Goal: Information Seeking & Learning: Learn about a topic

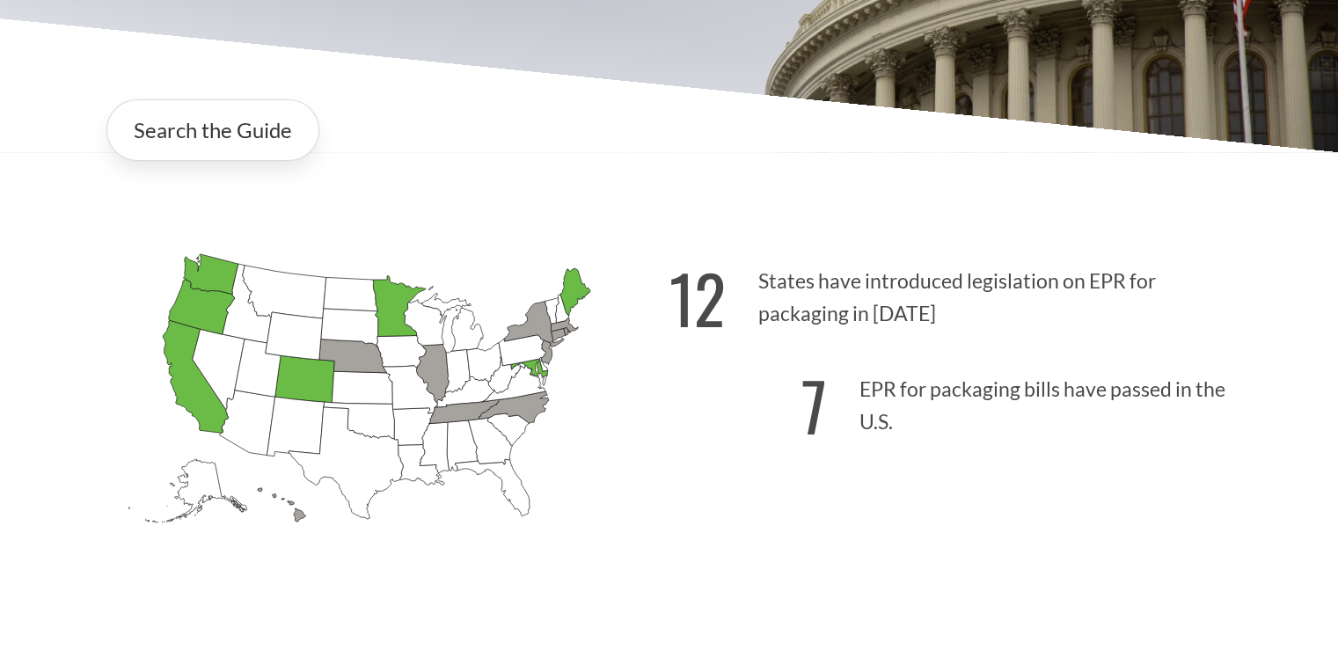
scroll to position [440, 0]
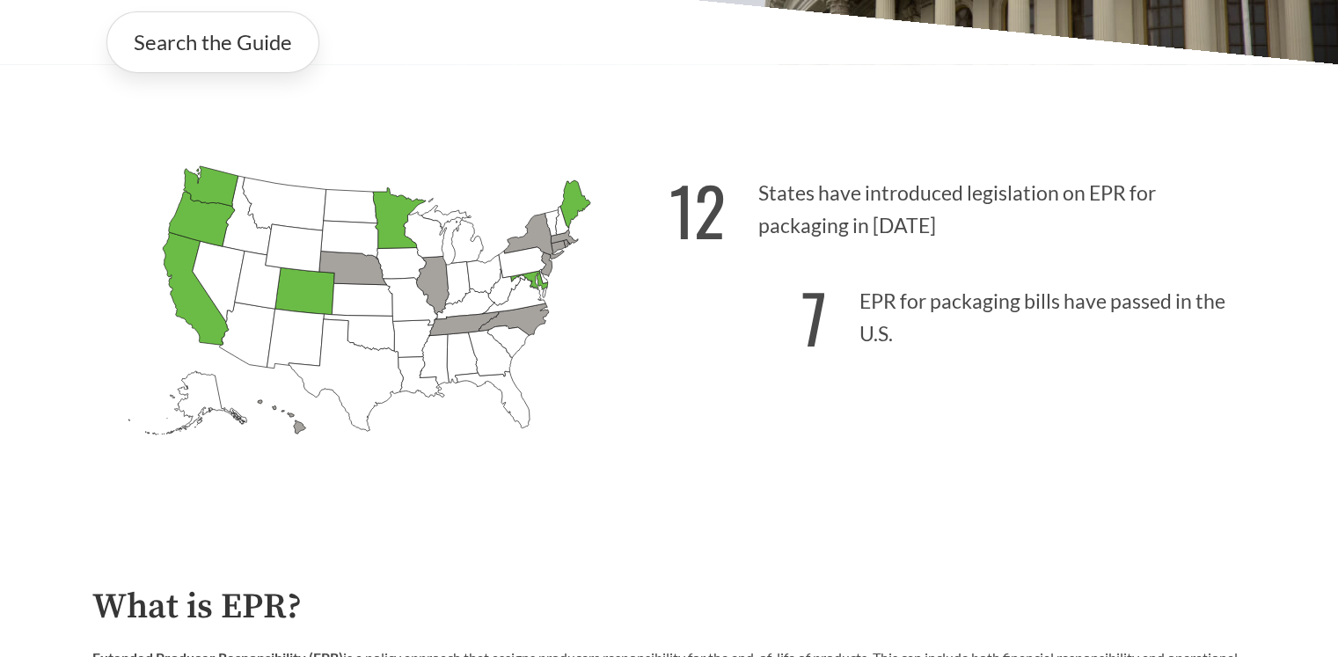
click at [396, 227] on icon "[US_STATE] Passed: 1" at bounding box center [398, 218] width 53 height 61
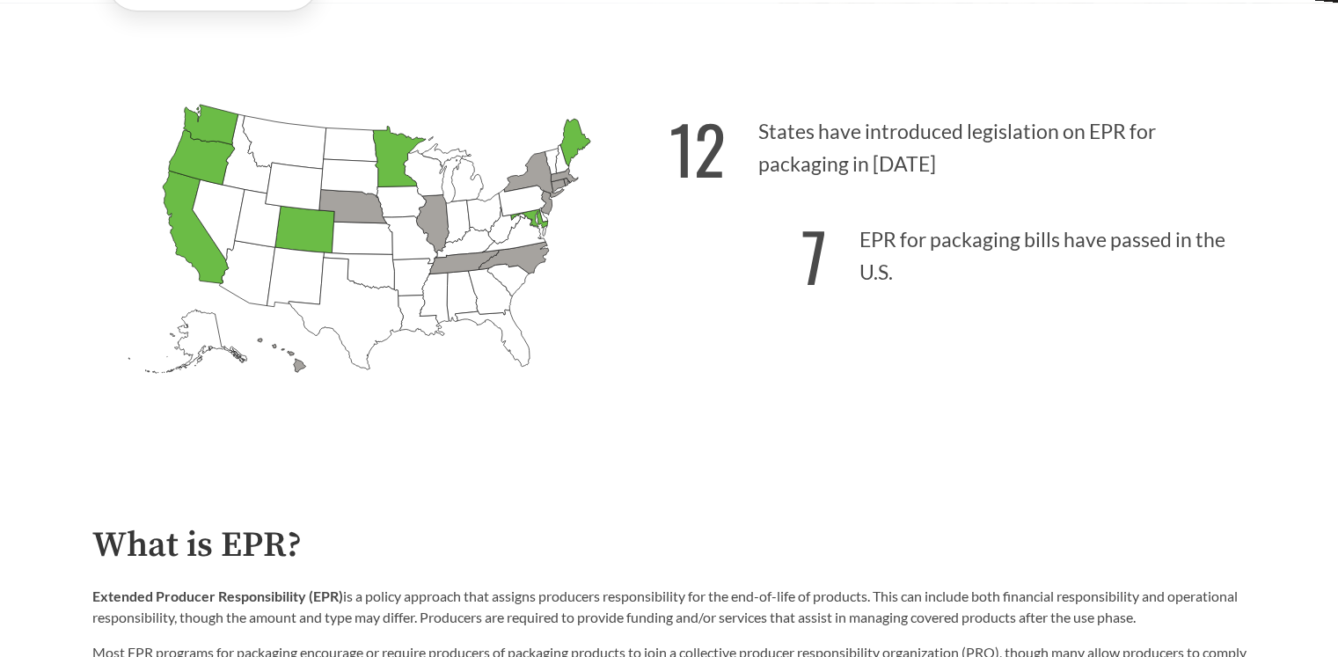
scroll to position [352, 0]
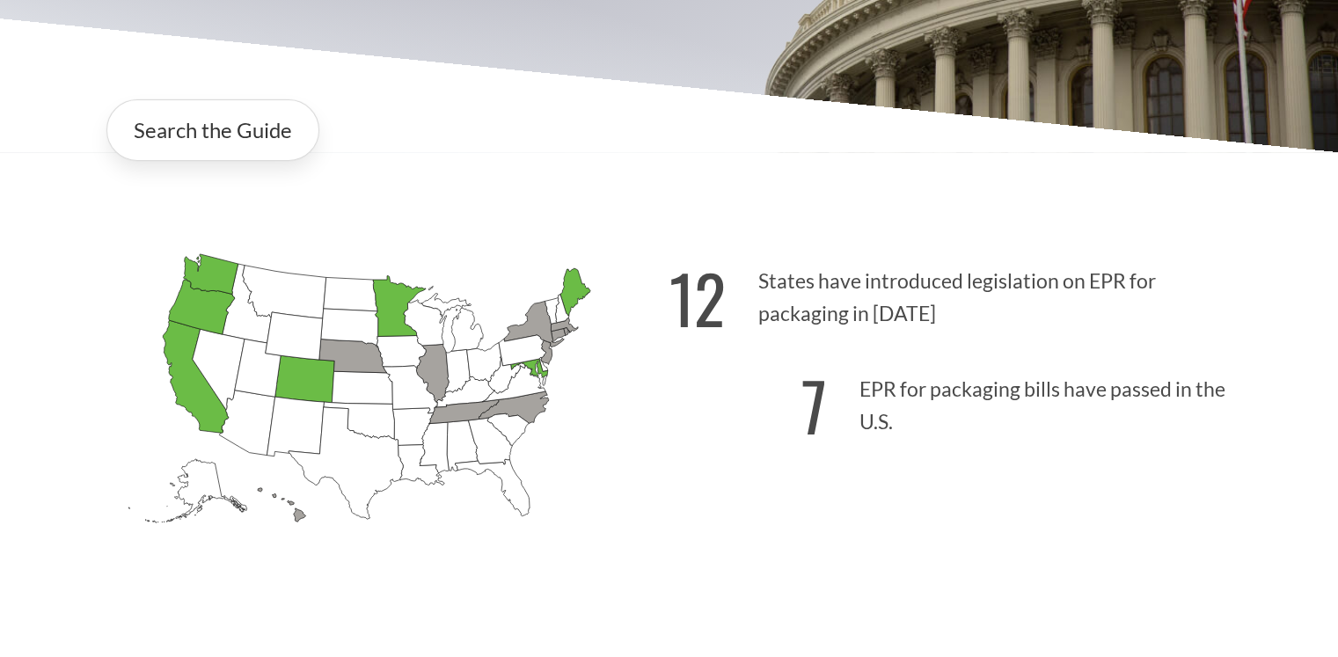
click at [390, 309] on icon "[US_STATE] Passed: 1" at bounding box center [398, 306] width 53 height 61
click at [390, 307] on icon "[US_STATE] Passed: 1" at bounding box center [398, 306] width 53 height 61
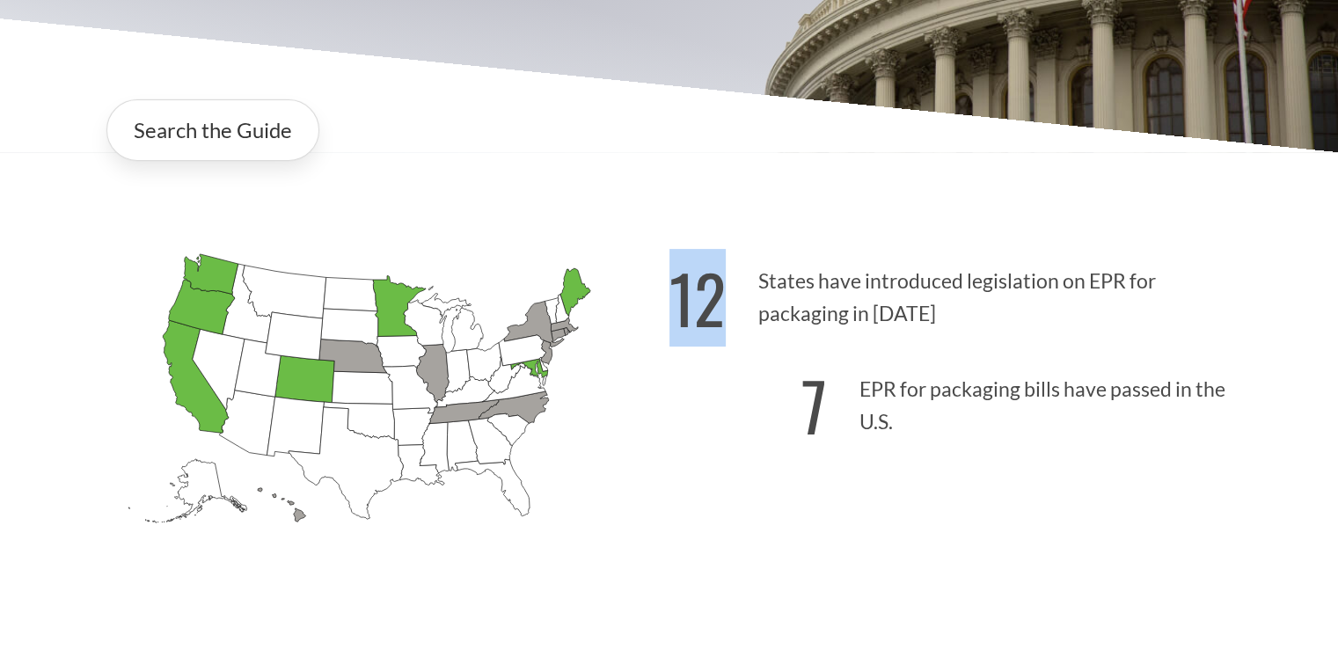
click at [390, 307] on icon "[US_STATE] Passed: 1" at bounding box center [398, 306] width 53 height 61
click at [395, 312] on icon "[US_STATE] Passed: 1" at bounding box center [398, 306] width 53 height 61
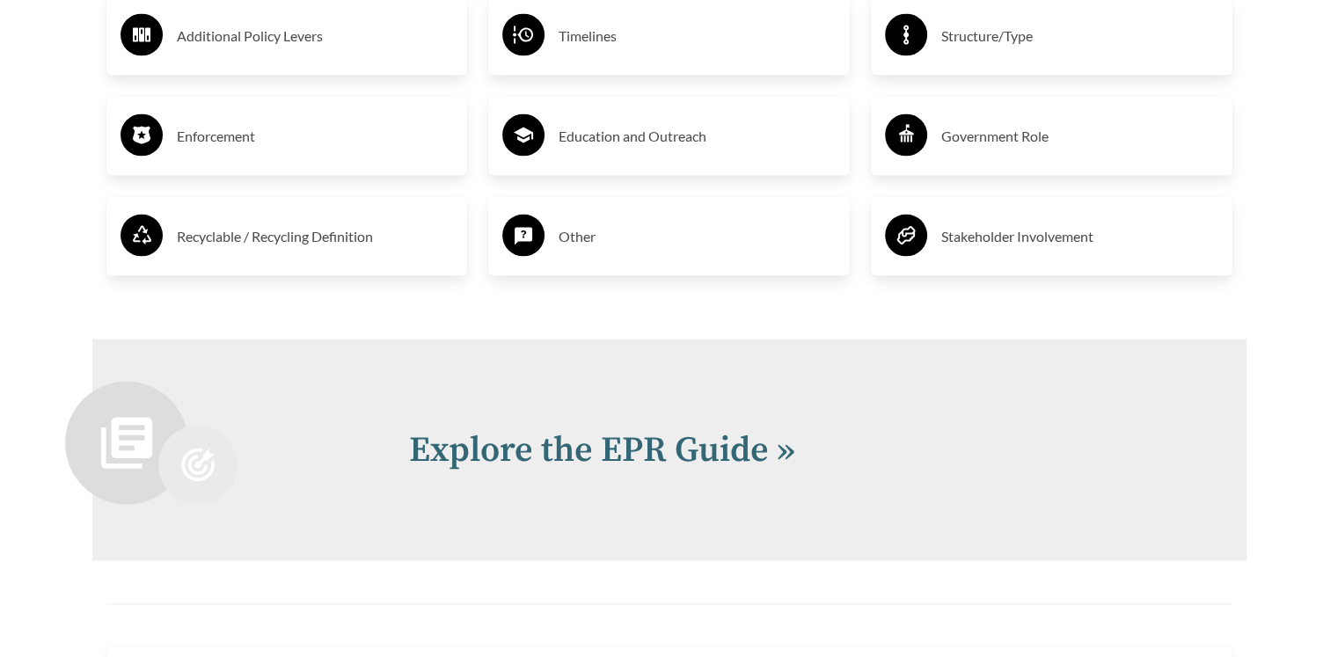
scroll to position [3871, 0]
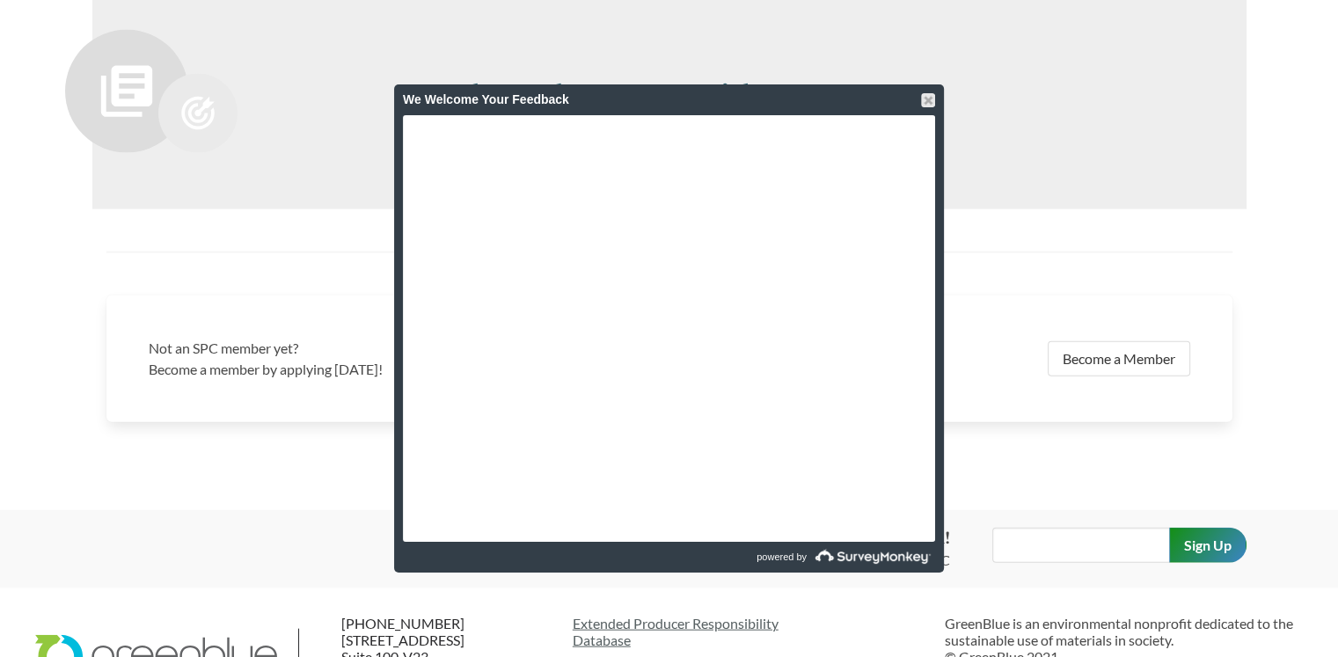
click at [540, 105] on div "We Welcome Your Feedback" at bounding box center [669, 99] width 532 height 31
click at [926, 97] on div at bounding box center [928, 100] width 14 height 14
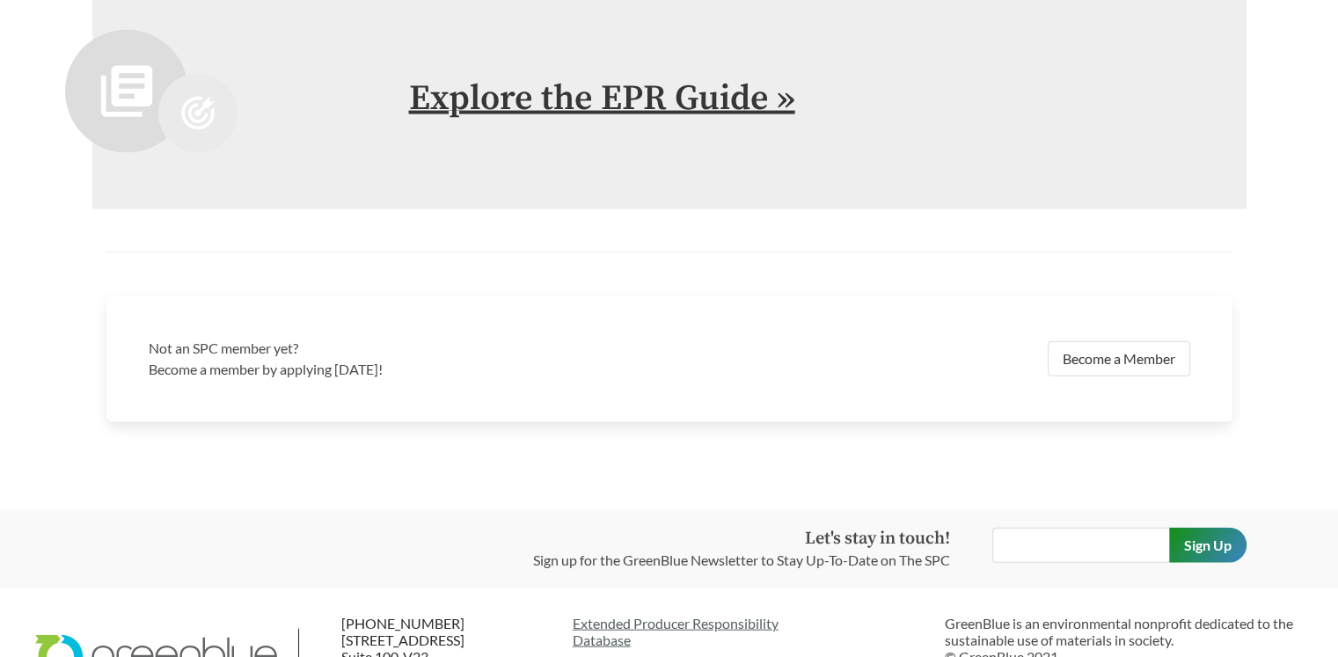
click at [757, 106] on link "Explore the EPR Guide »" at bounding box center [602, 99] width 386 height 44
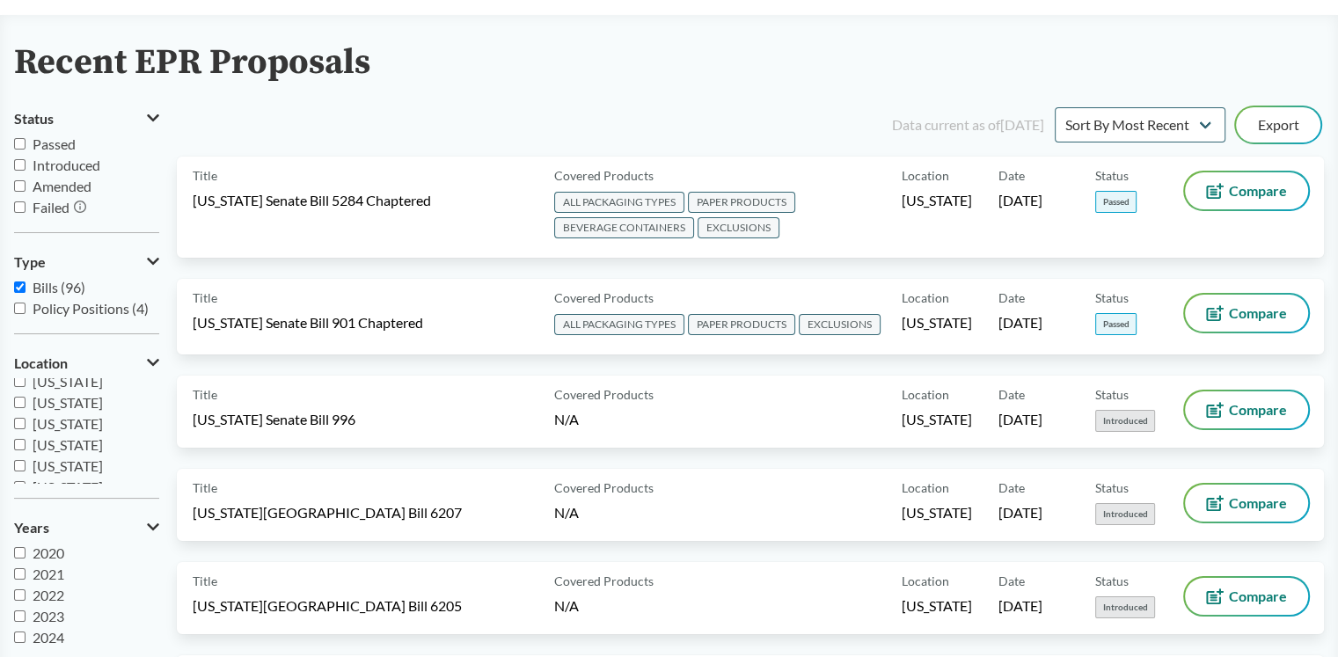
scroll to position [241, 0]
click at [24, 417] on input "[US_STATE]" at bounding box center [19, 421] width 11 height 11
checkbox input "true"
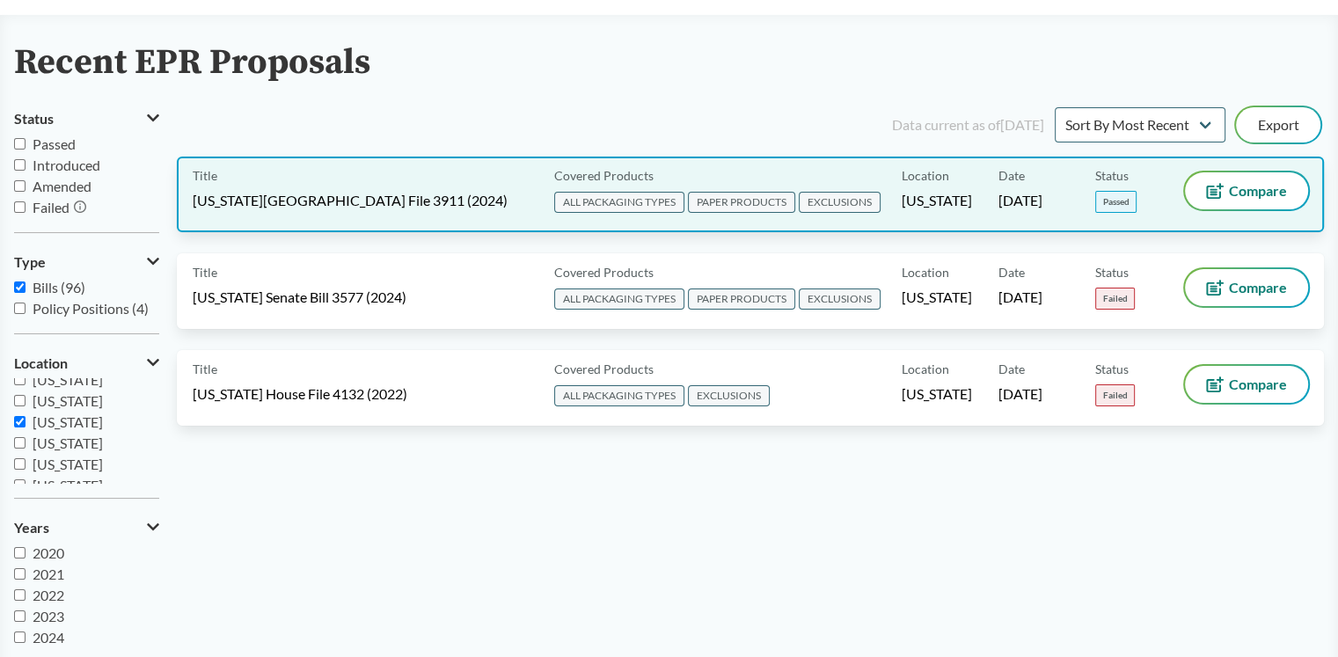
click at [345, 201] on span "[US_STATE][GEOGRAPHIC_DATA] File 3911 (2024)" at bounding box center [350, 200] width 315 height 19
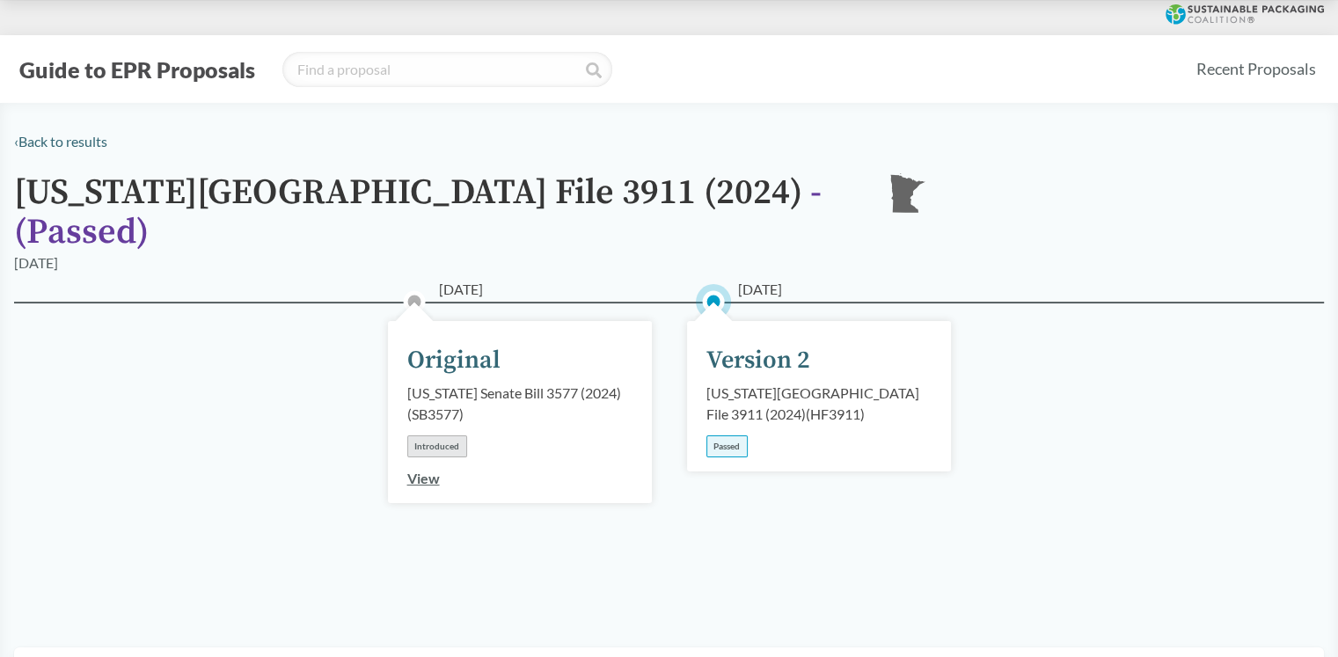
click at [773, 383] on div "[US_STATE][GEOGRAPHIC_DATA] File 3911 (2024) ( HF3911 )" at bounding box center [818, 404] width 225 height 42
click at [727, 435] on div "Passed" at bounding box center [726, 446] width 41 height 22
click at [730, 356] on div "[DATE] Version 2 [US_STATE][GEOGRAPHIC_DATA] File 3911 (2024) ( HF3911 ) Passed" at bounding box center [819, 396] width 264 height 150
click at [728, 321] on div "[DATE] Version 2 [US_STATE][GEOGRAPHIC_DATA] File 3911 (2024) ( HF3911 ) Passed" at bounding box center [819, 396] width 264 height 150
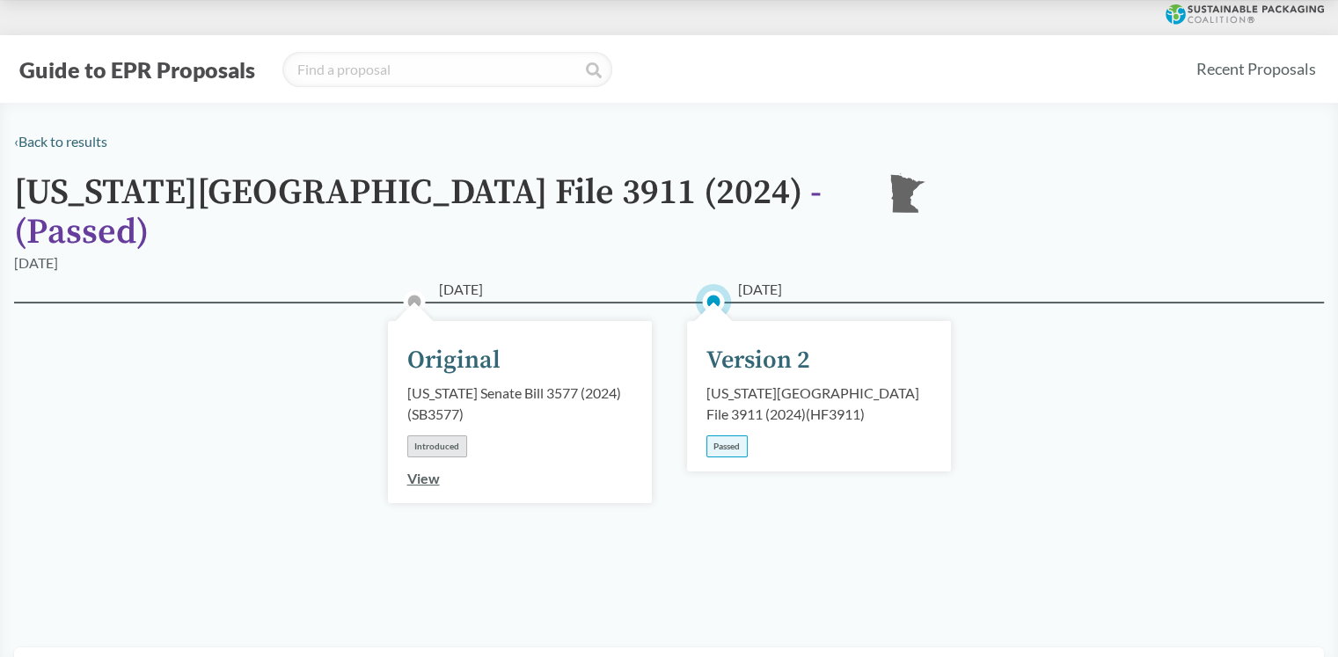
click at [729, 342] on div "Version 2" at bounding box center [758, 360] width 104 height 37
click at [243, 191] on h1 "[US_STATE] House File 3911 (2024) - ( Passed )" at bounding box center [436, 212] width 845 height 79
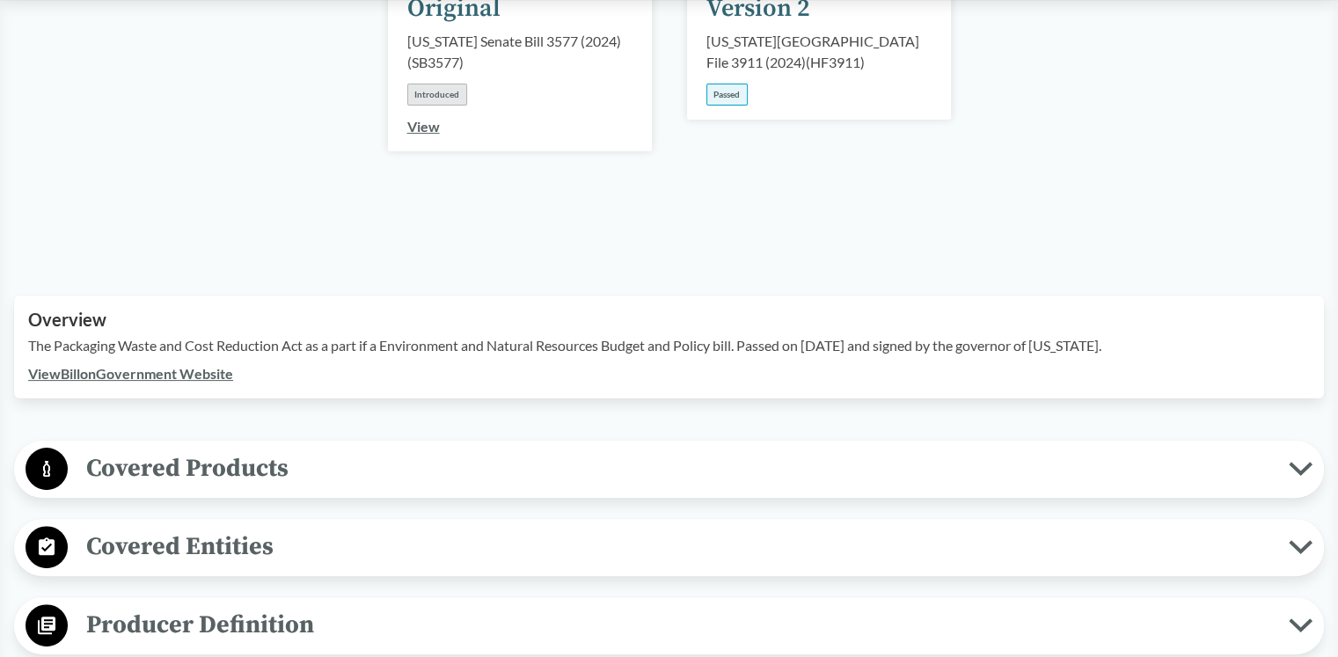
scroll to position [528, 0]
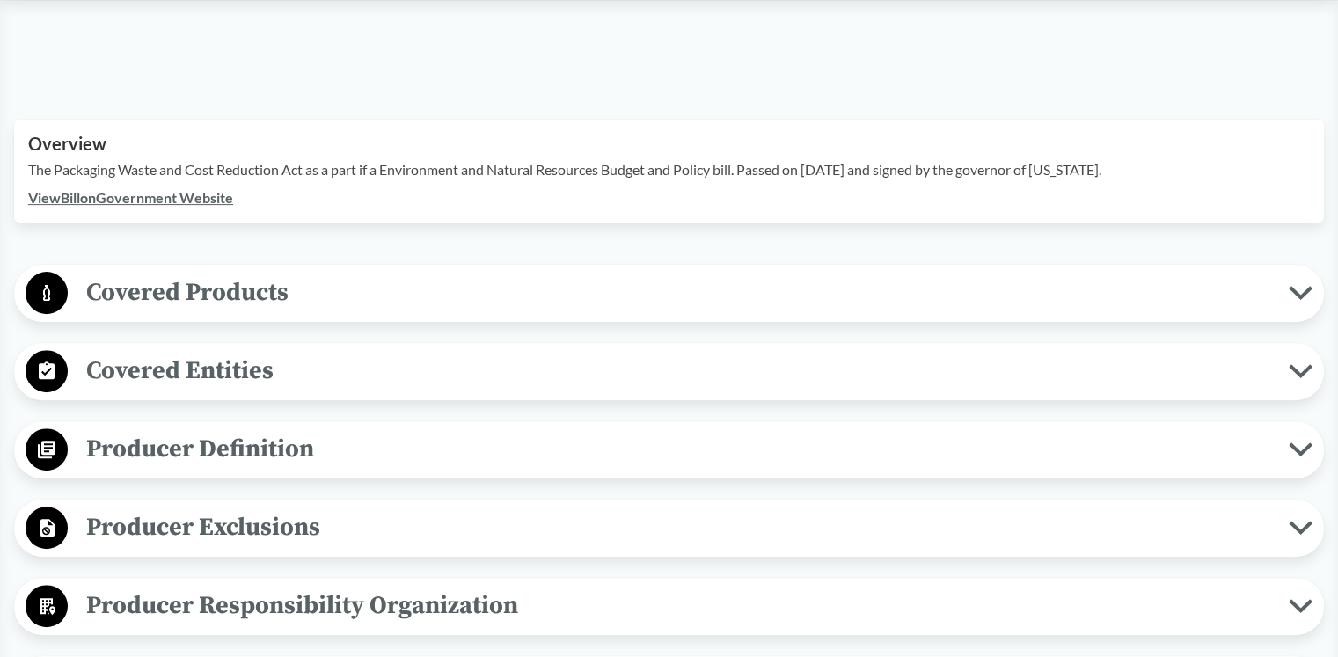
click at [1298, 286] on icon at bounding box center [1301, 293] width 24 height 14
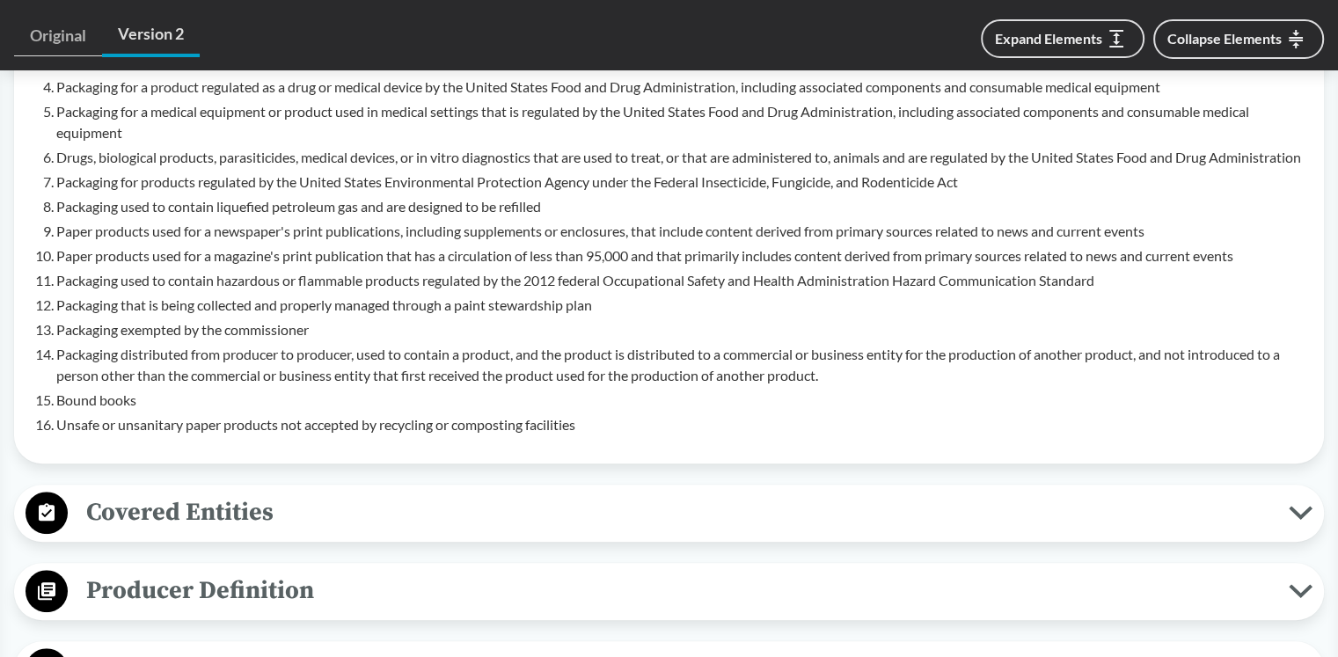
scroll to position [1144, 0]
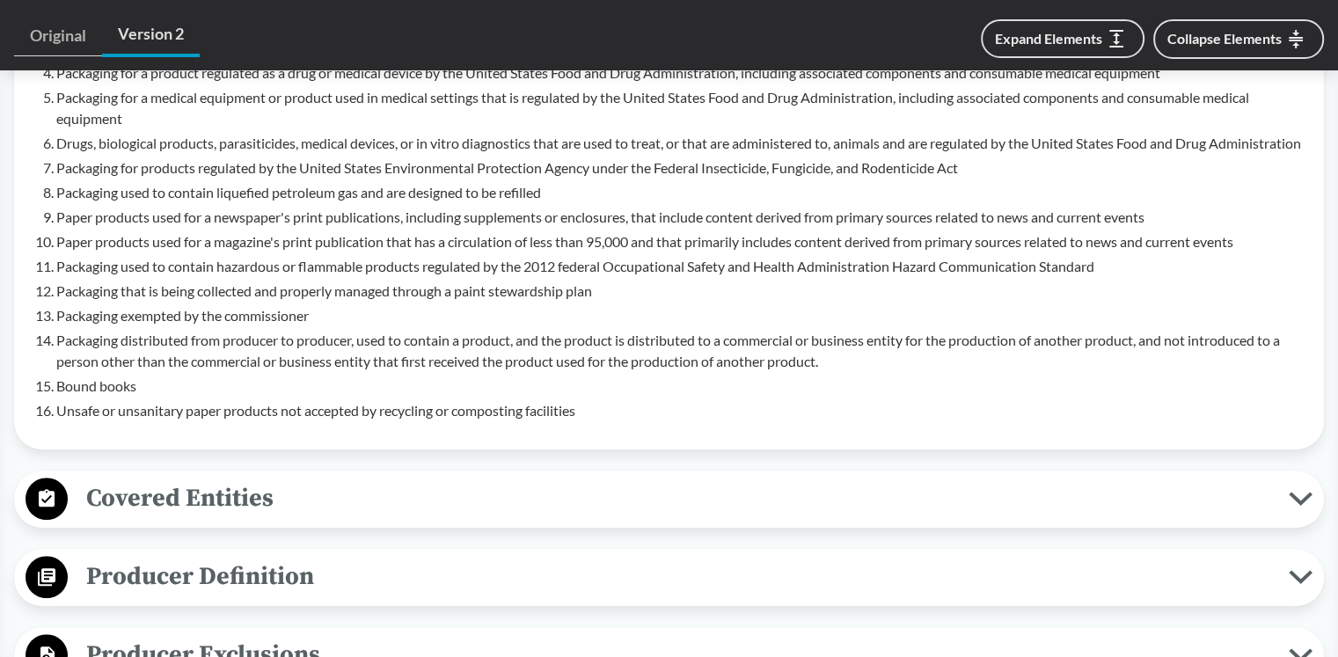
click at [1296, 486] on button "Covered Entities" at bounding box center [669, 499] width 1298 height 45
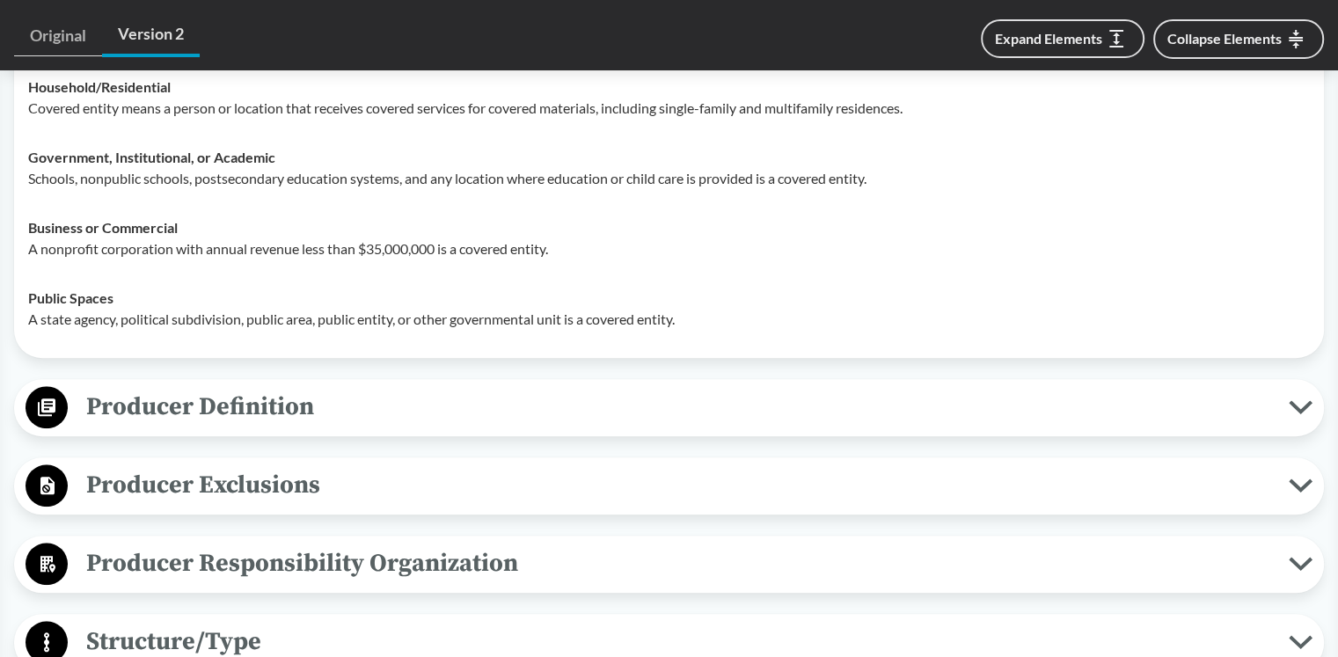
scroll to position [1671, 0]
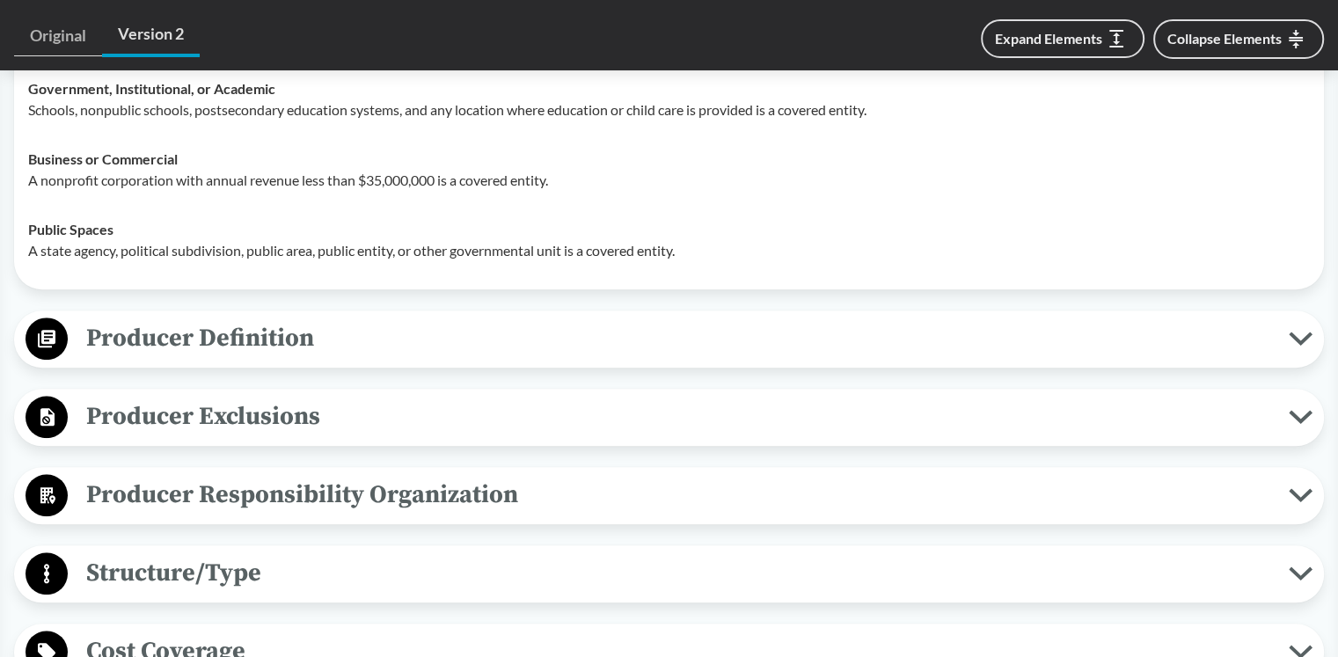
click at [1295, 326] on button "Producer Definition" at bounding box center [669, 339] width 1298 height 45
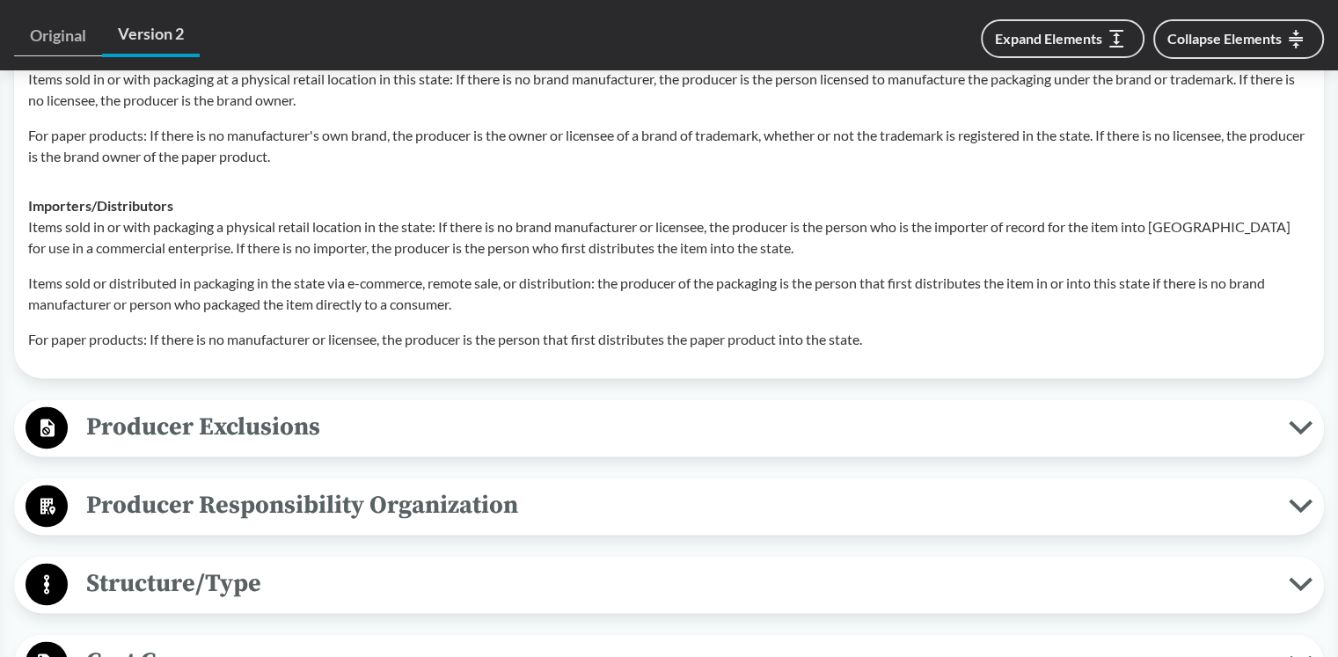
scroll to position [2375, 0]
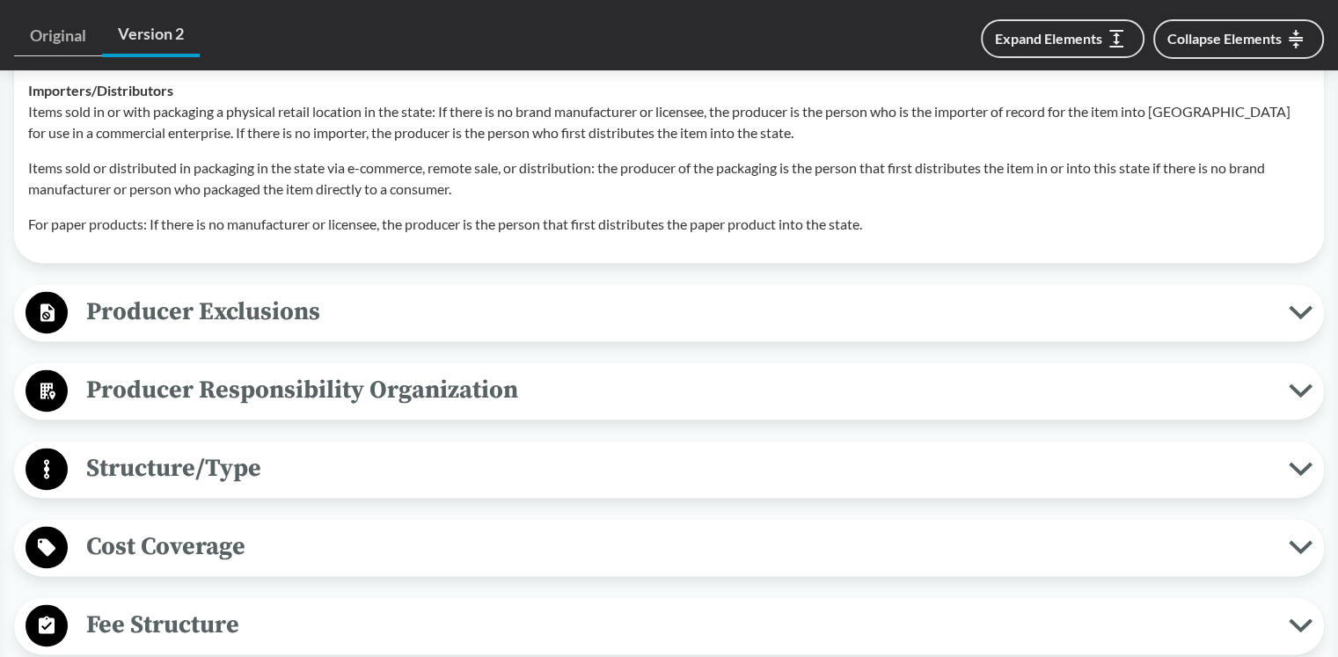
click at [1298, 311] on icon at bounding box center [1300, 312] width 18 height 9
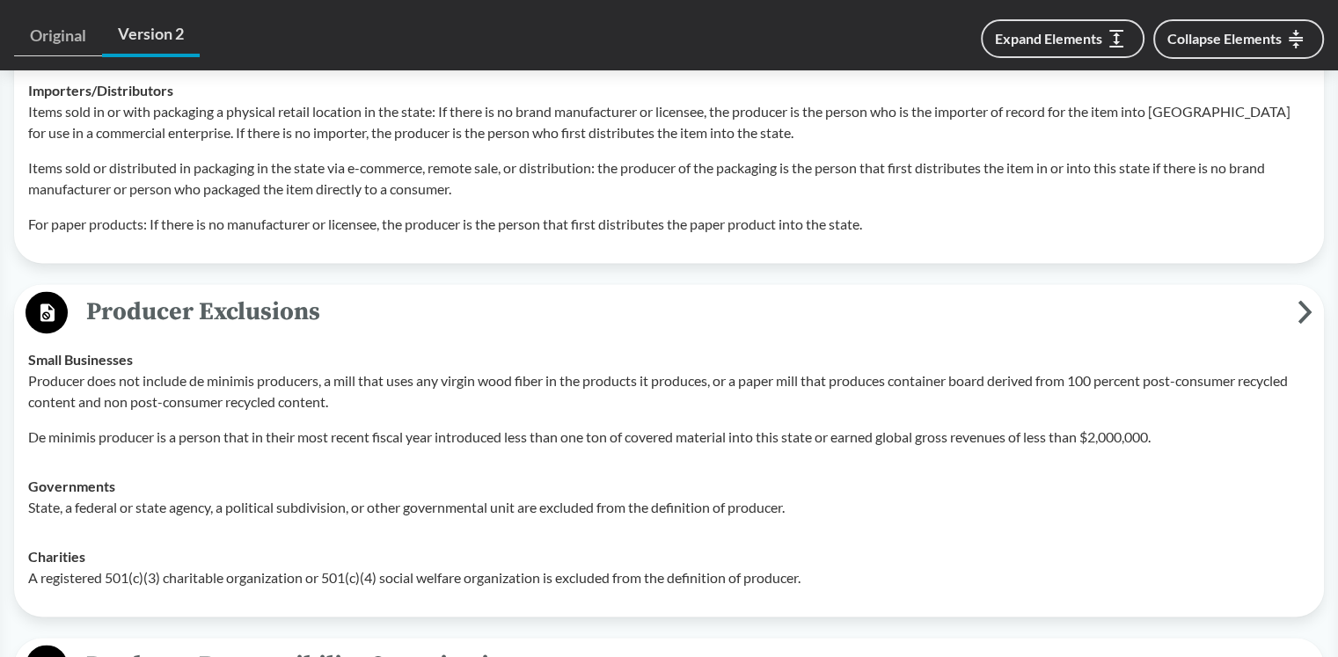
click at [1298, 311] on icon at bounding box center [1305, 312] width 15 height 24
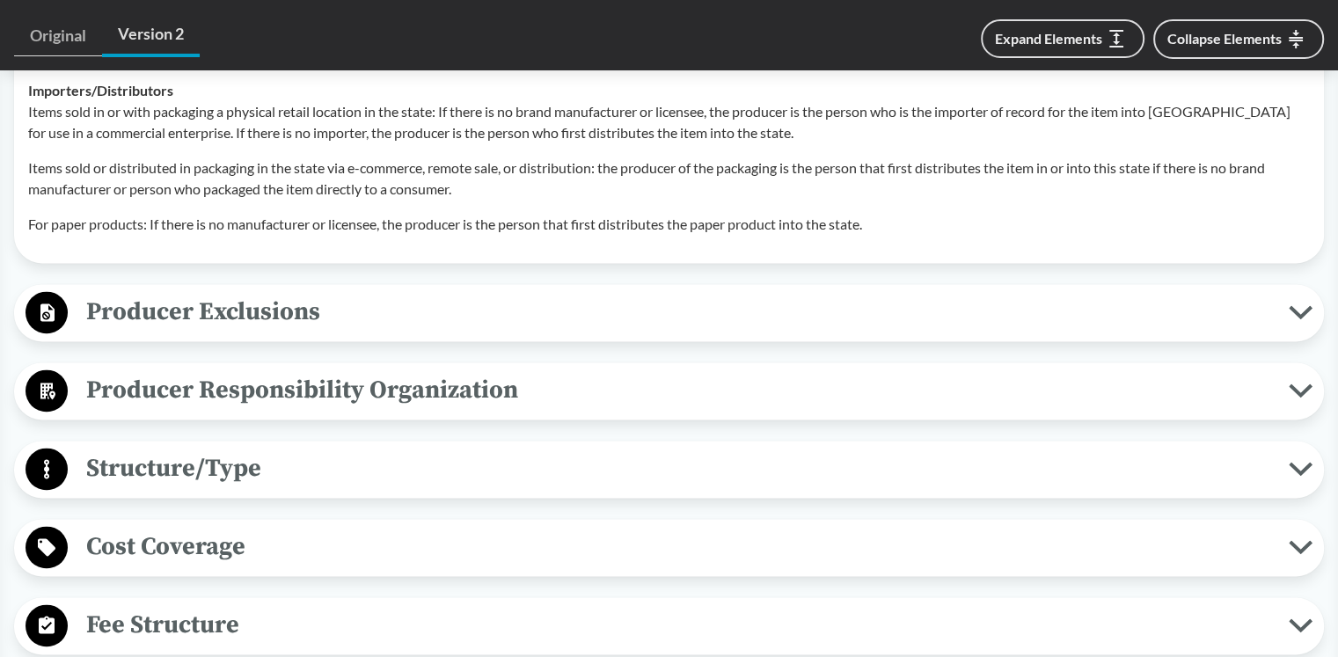
click at [1302, 309] on icon at bounding box center [1300, 312] width 18 height 9
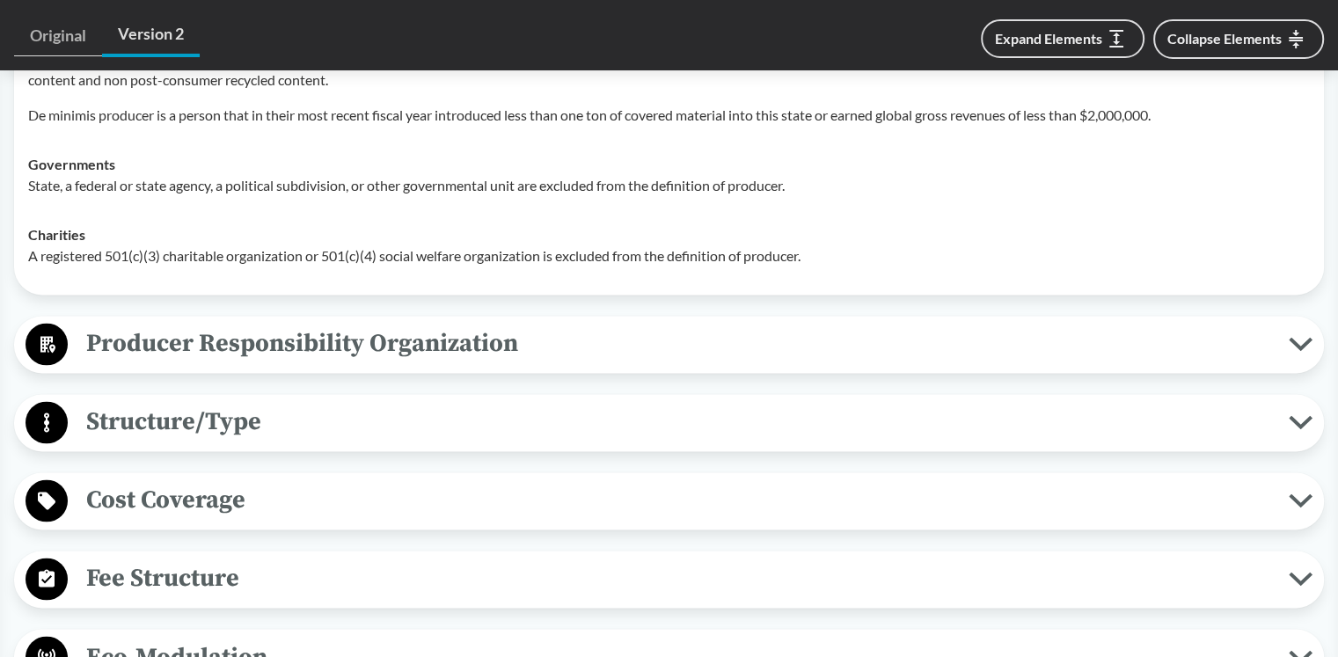
scroll to position [2727, 0]
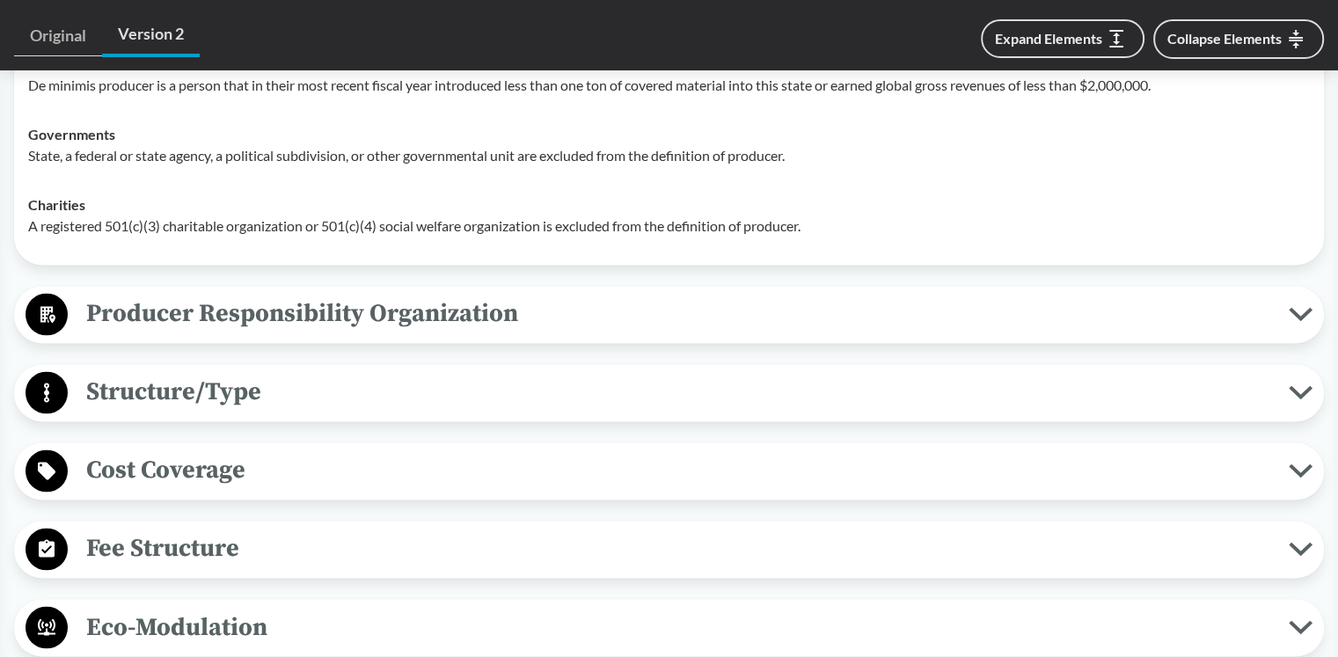
click at [1302, 307] on icon at bounding box center [1301, 314] width 24 height 14
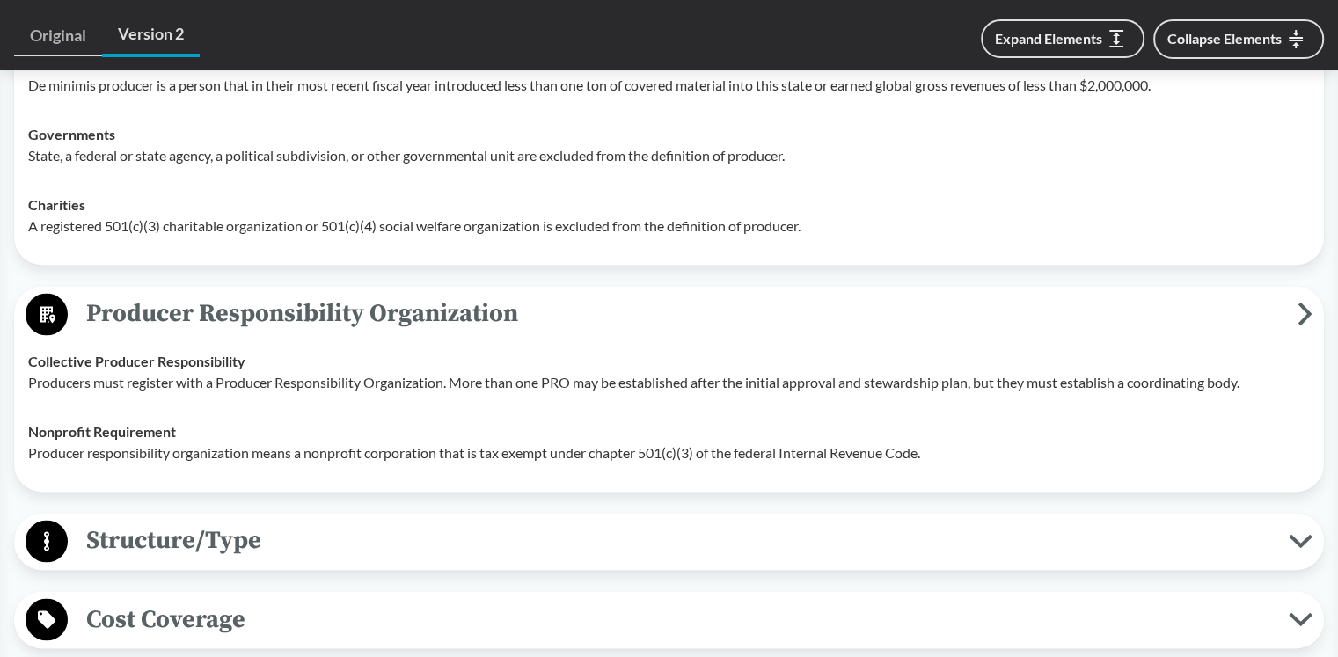
click at [1302, 304] on icon at bounding box center [1305, 313] width 9 height 18
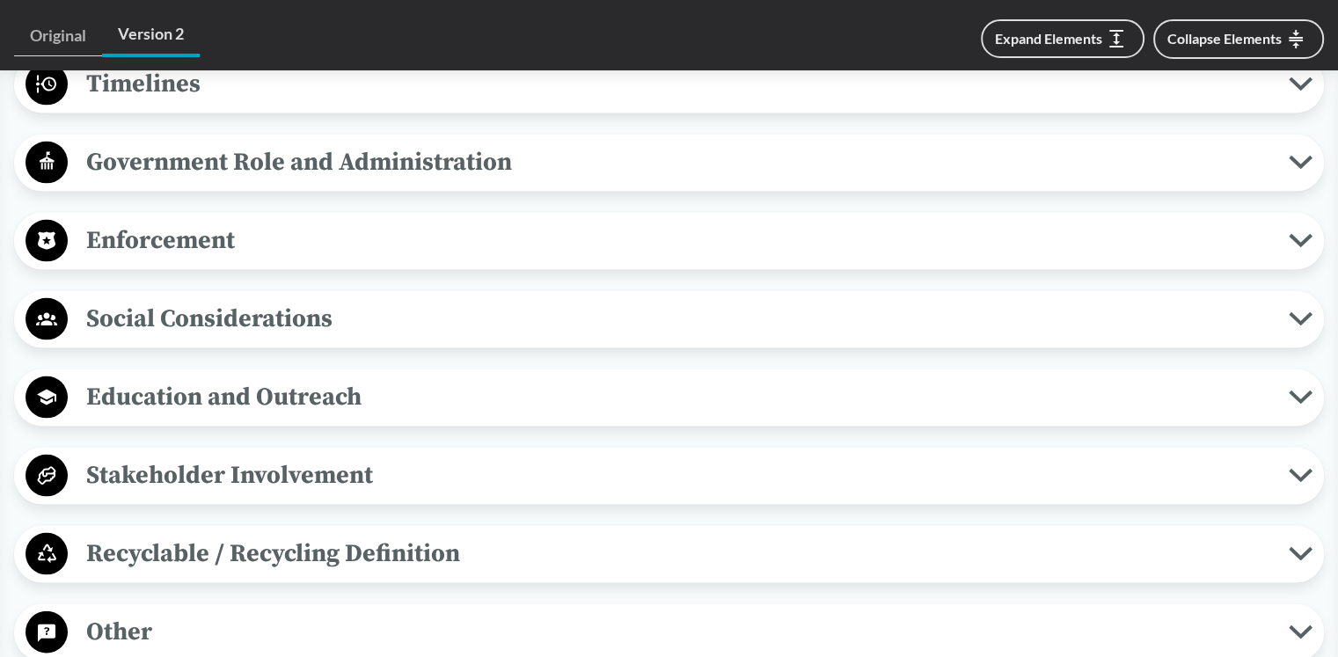
scroll to position [3607, 0]
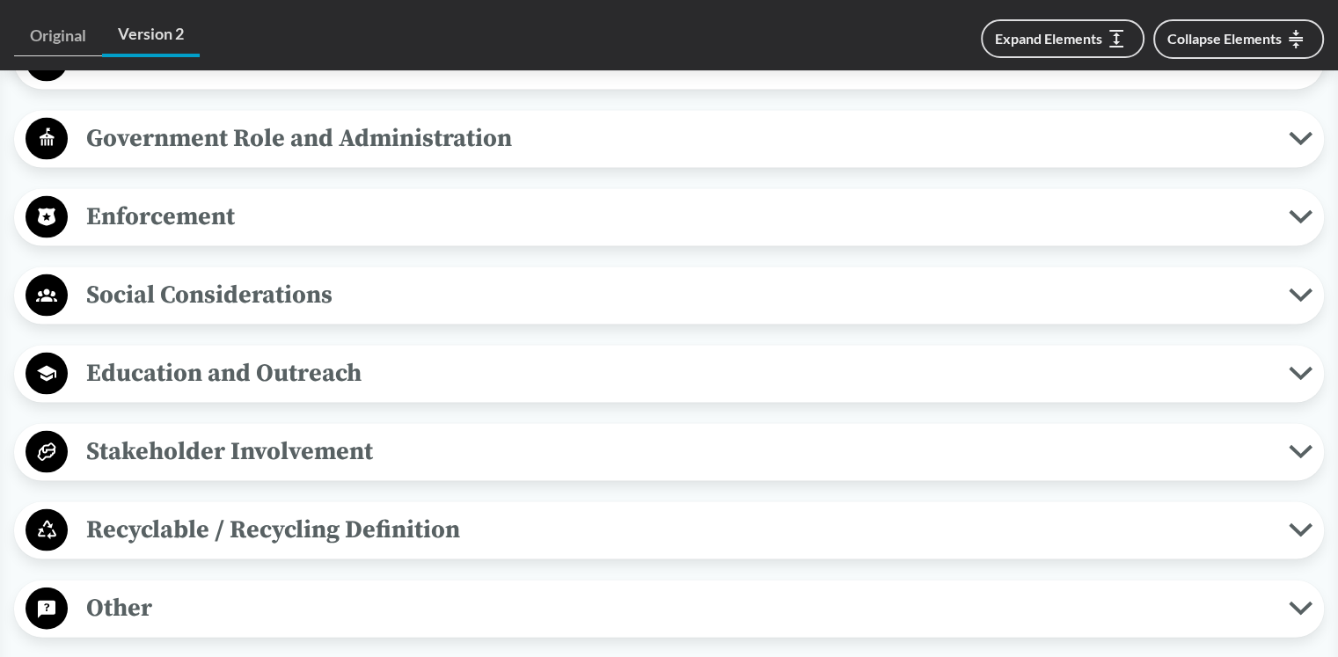
click at [1306, 210] on icon at bounding box center [1301, 217] width 24 height 14
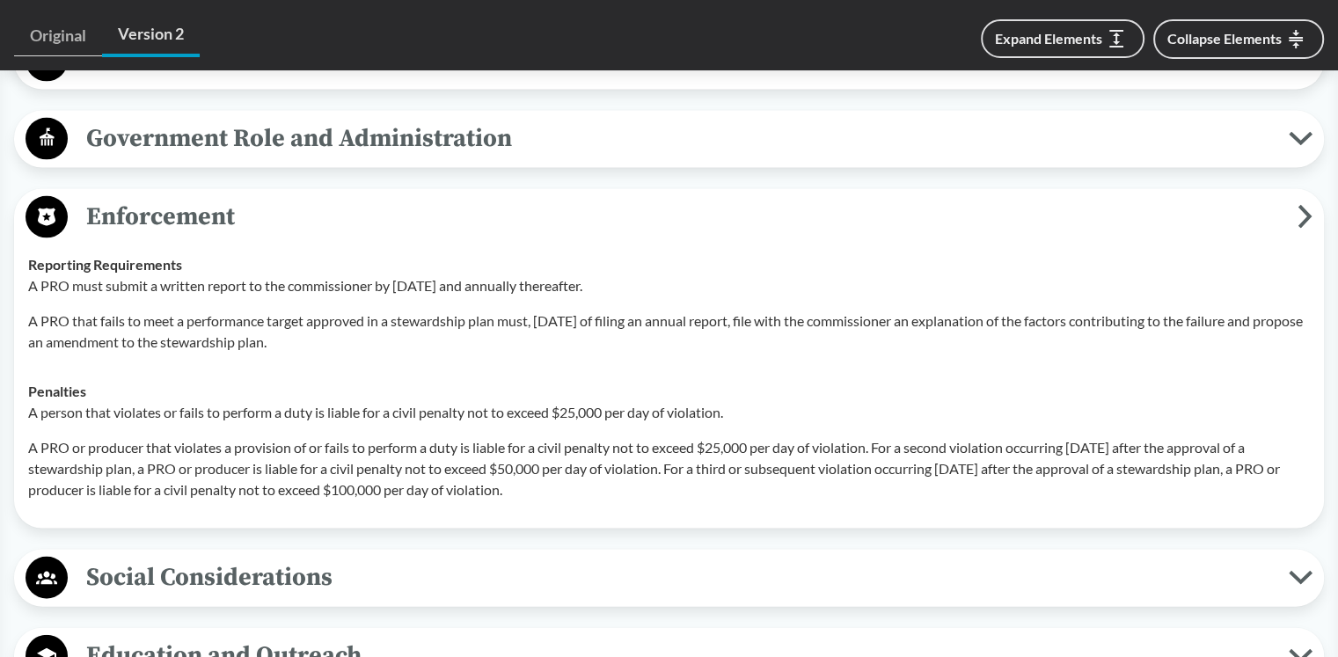
click at [1297, 209] on span "Enforcement" at bounding box center [683, 217] width 1230 height 40
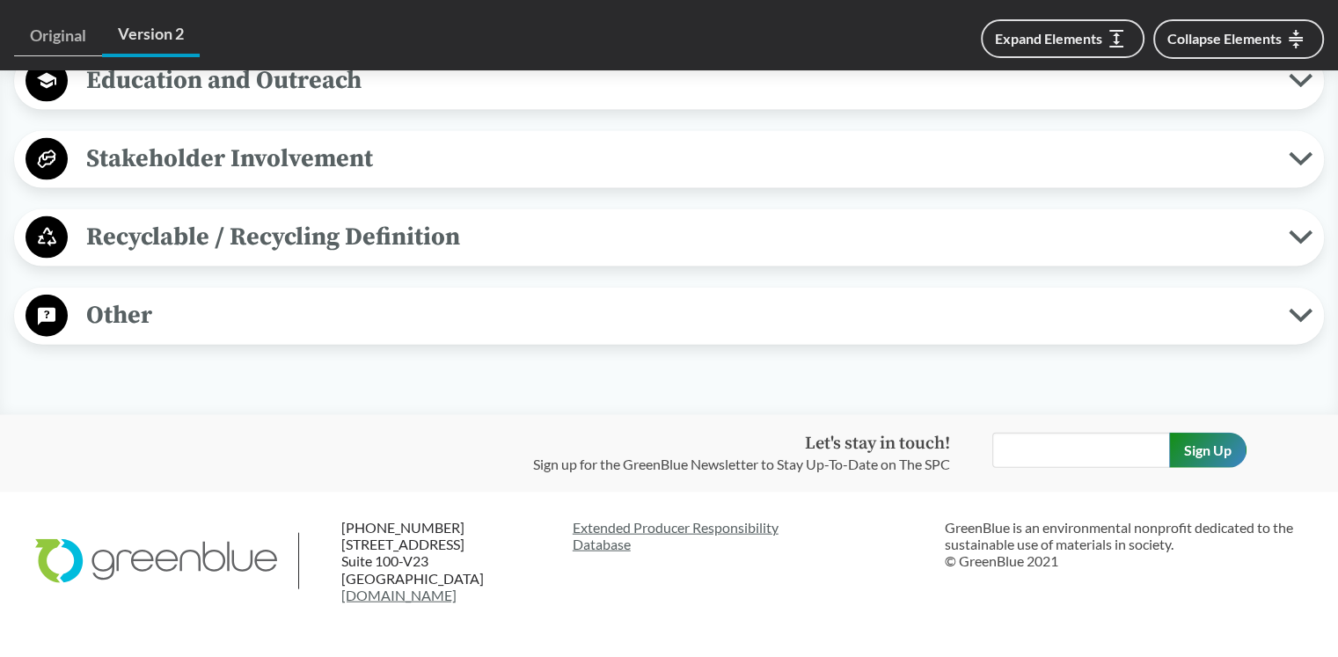
scroll to position [3957, 0]
